Goal: Task Accomplishment & Management: Manage account settings

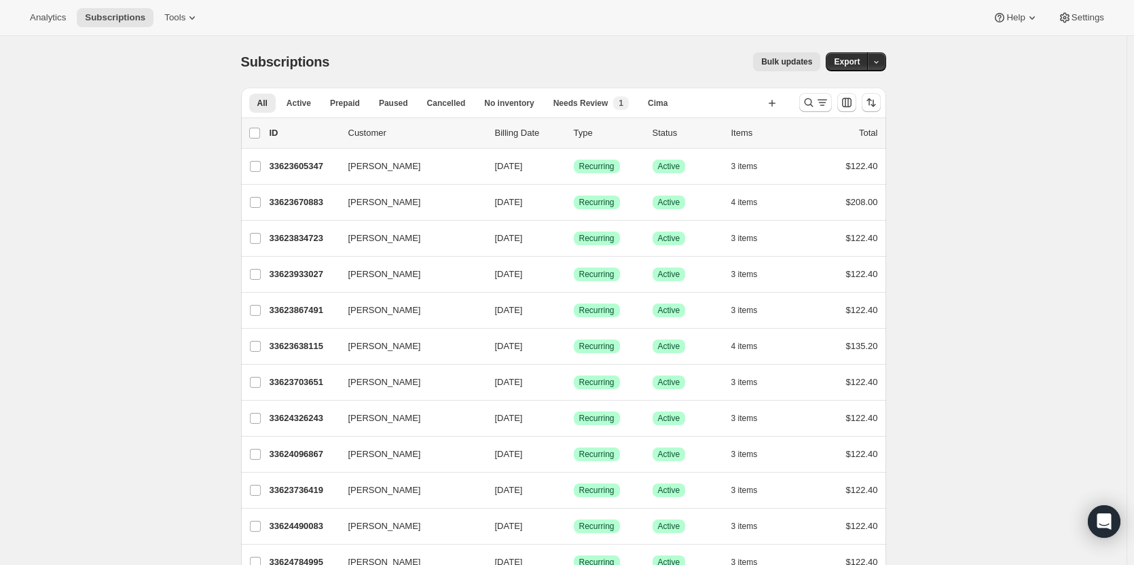
click at [168, 13] on span "Tools" at bounding box center [174, 17] width 21 height 11
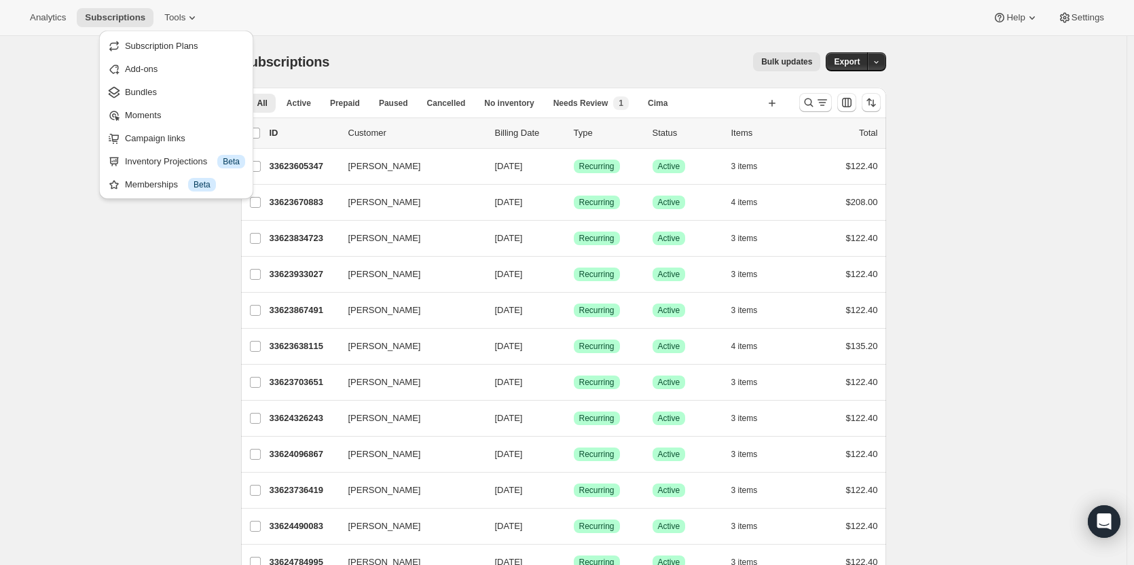
click at [177, 94] on span "Bundles" at bounding box center [185, 93] width 120 height 14
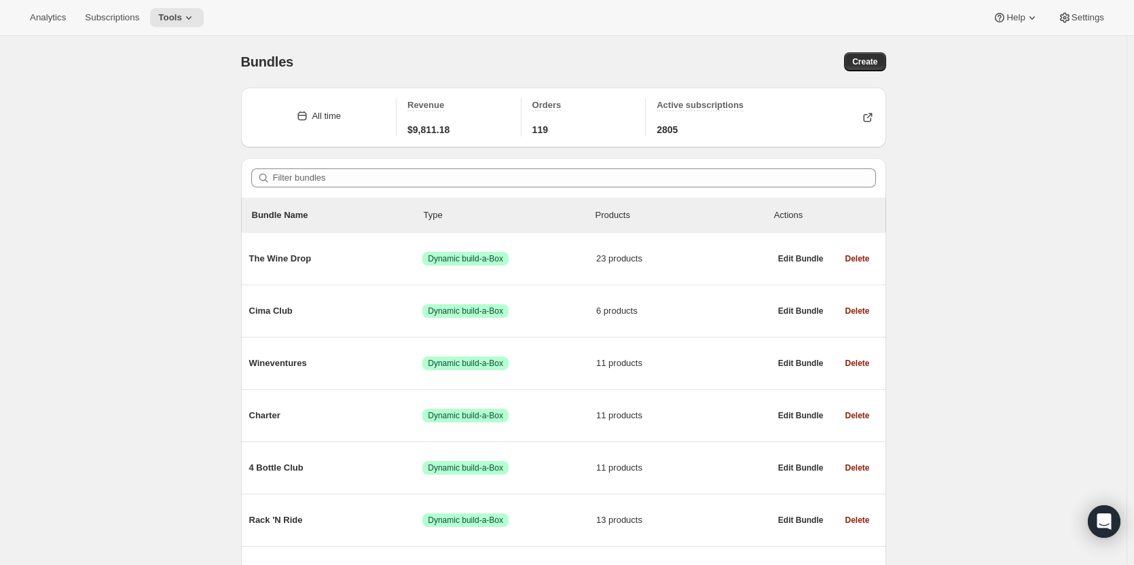
click at [339, 317] on span "Cima Club" at bounding box center [336, 311] width 174 height 14
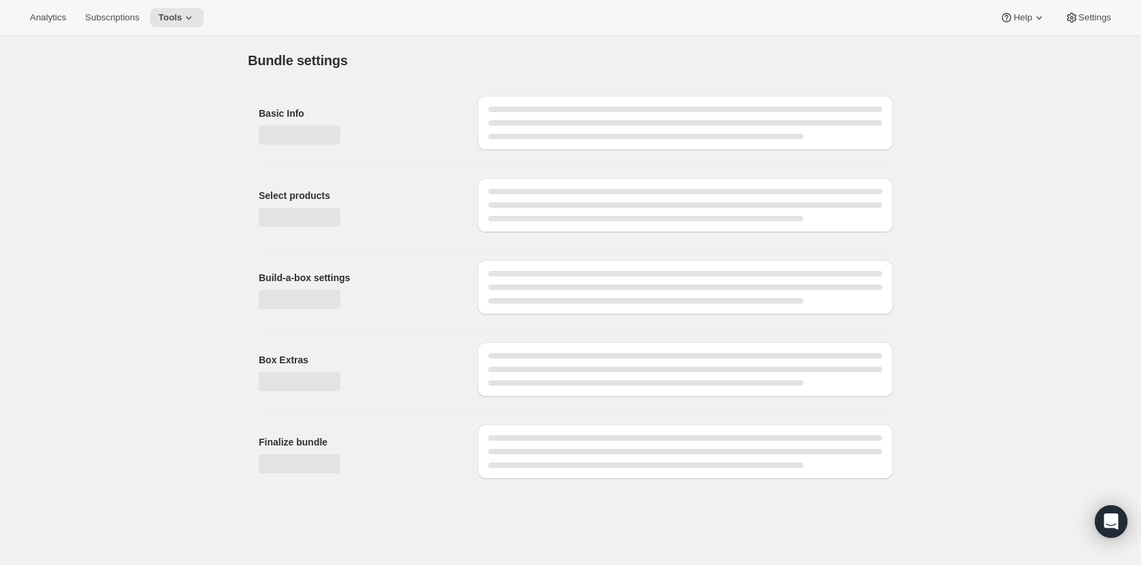
type input "Cima Club"
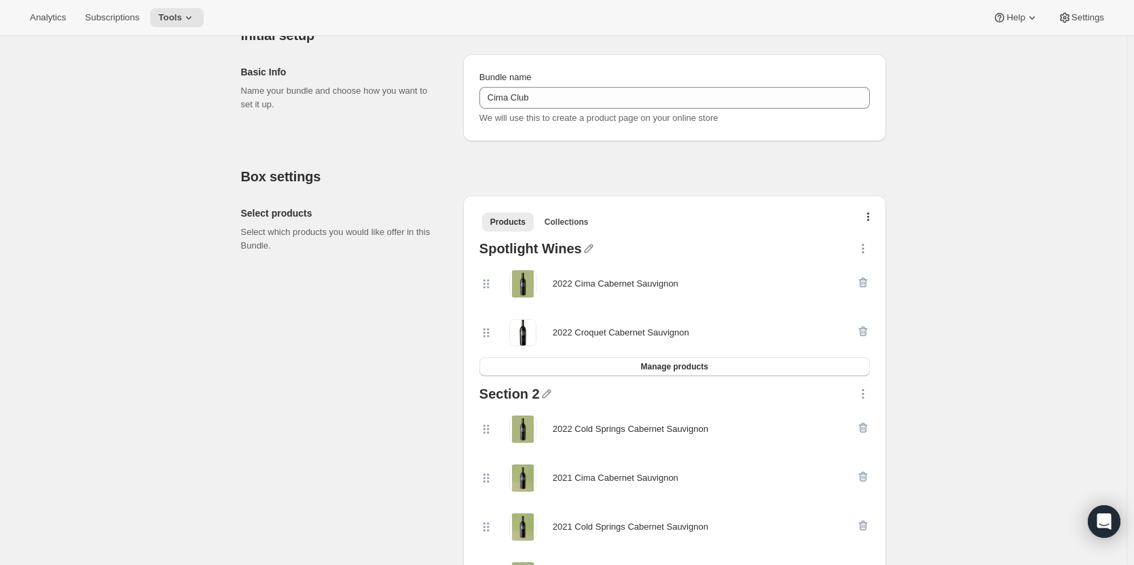
scroll to position [277, 0]
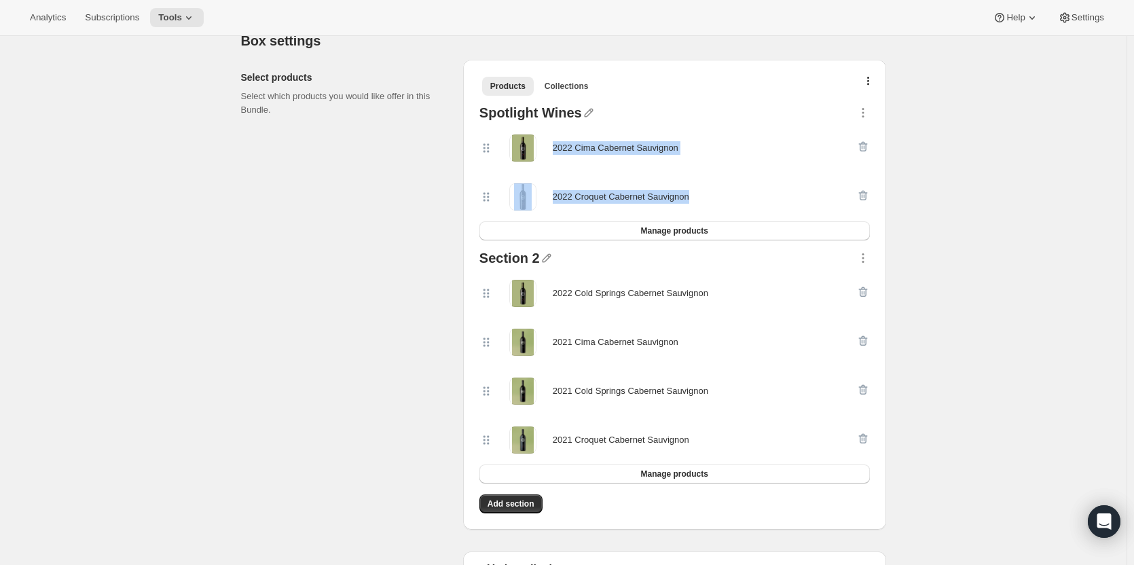
drag, startPoint x: 554, startPoint y: 147, endPoint x: 485, endPoint y: 325, distance: 190.0
click at [671, 233] on div "Spotlight Wines 2022 Cima Cabernet Sauvignon 2022 Croquet Cabernet Sauvignon Ma…" at bounding box center [674, 172] width 401 height 145
click at [685, 155] on div "2022 Cima Cabernet Sauvignon" at bounding box center [667, 147] width 377 height 27
drag, startPoint x: 701, startPoint y: 195, endPoint x: 556, endPoint y: 153, distance: 151.3
click at [556, 153] on div "2022 Cima Cabernet Sauvignon 2022 Croquet Cabernet Sauvignon" at bounding box center [674, 173] width 390 height 98
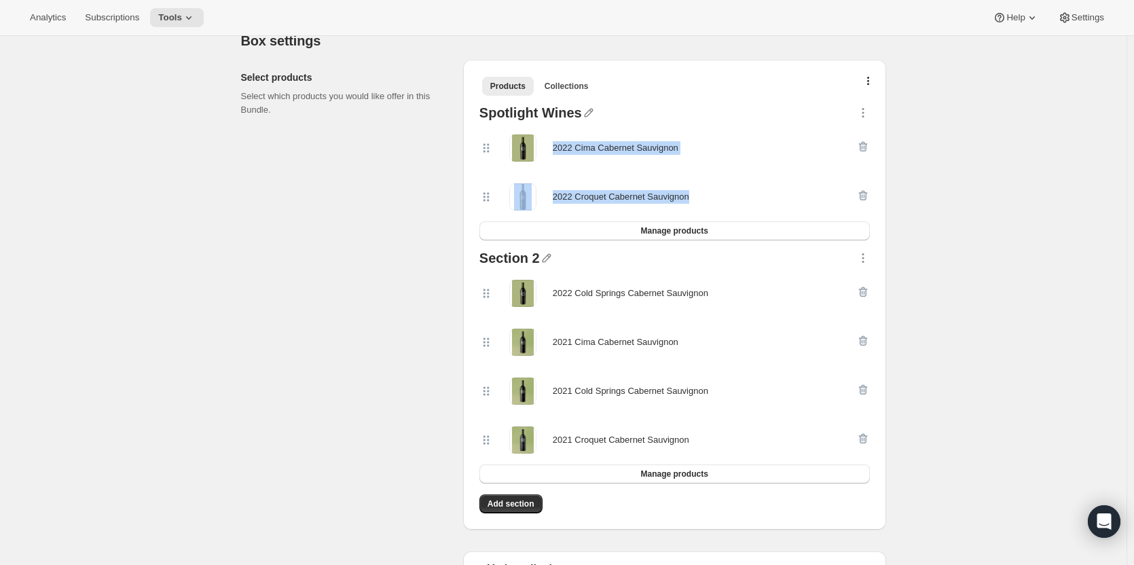
copy div "2022 Cima Cabernet Sauvignon 2022 Croquet Cabernet Sauvignon"
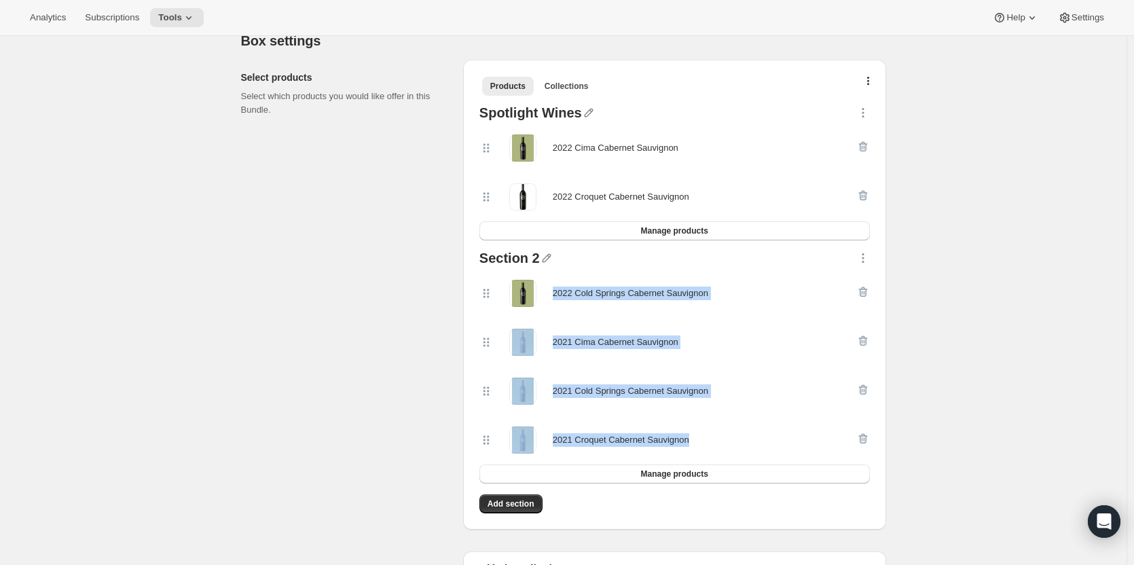
drag, startPoint x: 701, startPoint y: 449, endPoint x: 553, endPoint y: 296, distance: 212.7
click at [553, 296] on div "2022 Cold Springs Cabernet Sauvignon 2021 Cima Cabernet Sauvignon 2021 Cold Spr…" at bounding box center [674, 367] width 390 height 196
copy div "2022 Cold Springs Cabernet Sauvignon 2021 Cima Cabernet Sauvignon 2021 Cold Spr…"
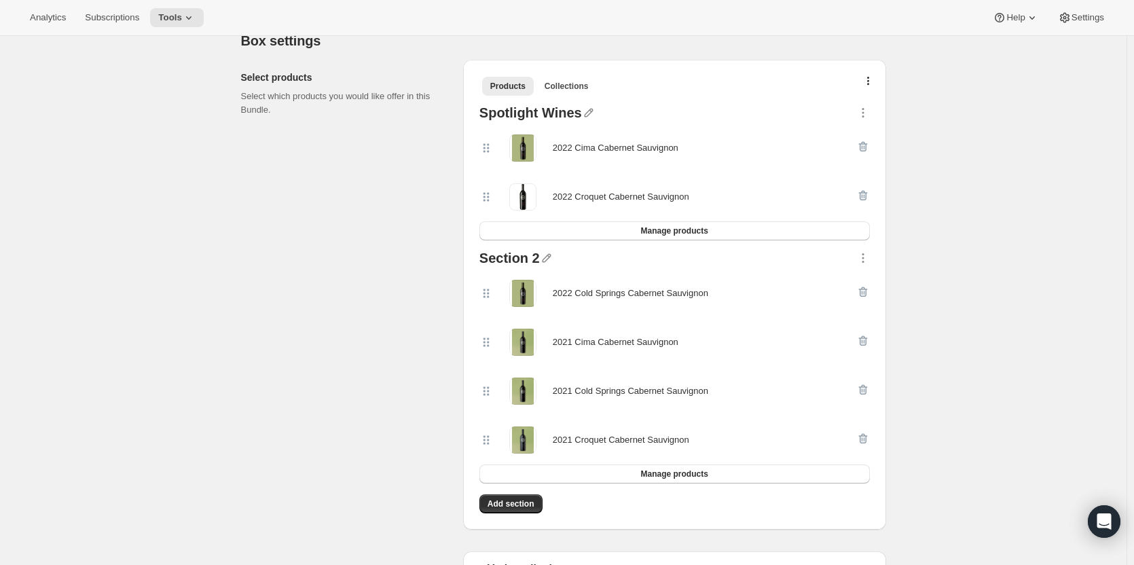
click at [604, 522] on div "Products Collections More views Products Collections More views Spotlight Wines…" at bounding box center [674, 295] width 423 height 470
click at [625, 471] on button "Manage products" at bounding box center [674, 473] width 390 height 19
